Goal: Task Accomplishment & Management: Use online tool/utility

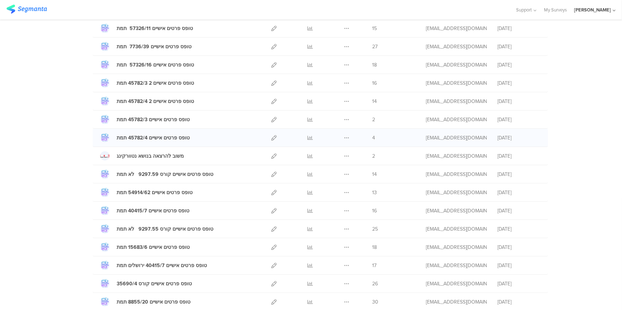
scroll to position [130, 0]
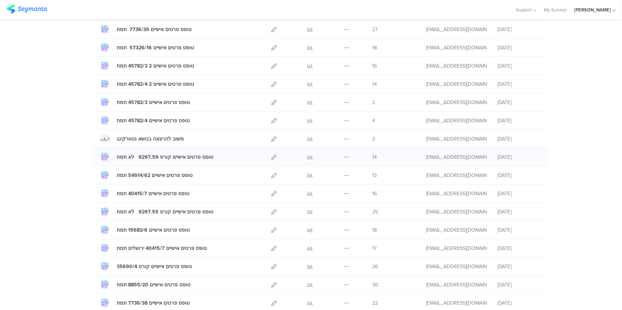
click at [347, 156] on div "Duplicate Export [GEOGRAPHIC_DATA]" at bounding box center [346, 157] width 15 height 18
click at [344, 156] on icon at bounding box center [346, 157] width 5 height 5
click at [333, 174] on button "Duplicate" at bounding box center [332, 175] width 39 height 13
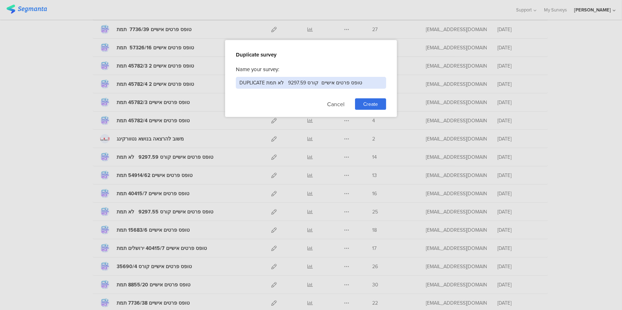
click at [305, 83] on input "DUPLICATE טופס פרטים אישיים קורס 9297.59 לא תמת" at bounding box center [311, 83] width 150 height 12
drag, startPoint x: 267, startPoint y: 82, endPoint x: 216, endPoint y: 69, distance: 52.8
click at [230, 78] on div "Duplicate survey Name your survey: DUPLICATE טופס פרטים אישיים קורס 9297.56 לא …" at bounding box center [311, 78] width 172 height 77
type input "טופס פרטים אישיים קורס 9297.56 לא תמת"
click at [368, 102] on span "Create" at bounding box center [370, 105] width 15 height 8
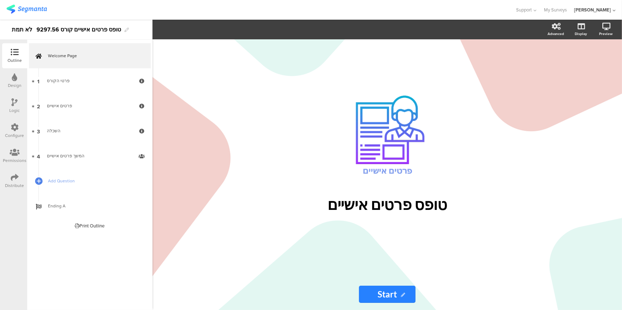
click at [11, 181] on icon at bounding box center [15, 178] width 8 height 8
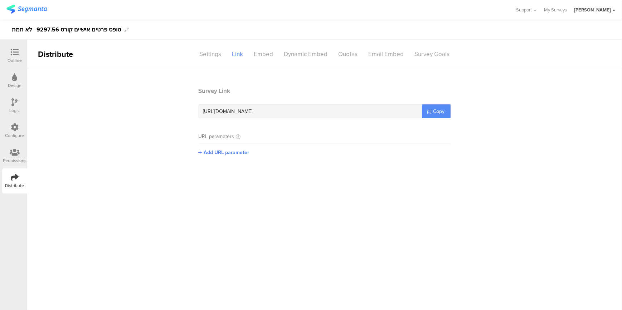
click at [438, 111] on span "Copy" at bounding box center [438, 112] width 11 height 8
click at [15, 51] on icon at bounding box center [15, 52] width 8 height 8
